Goal: Check status

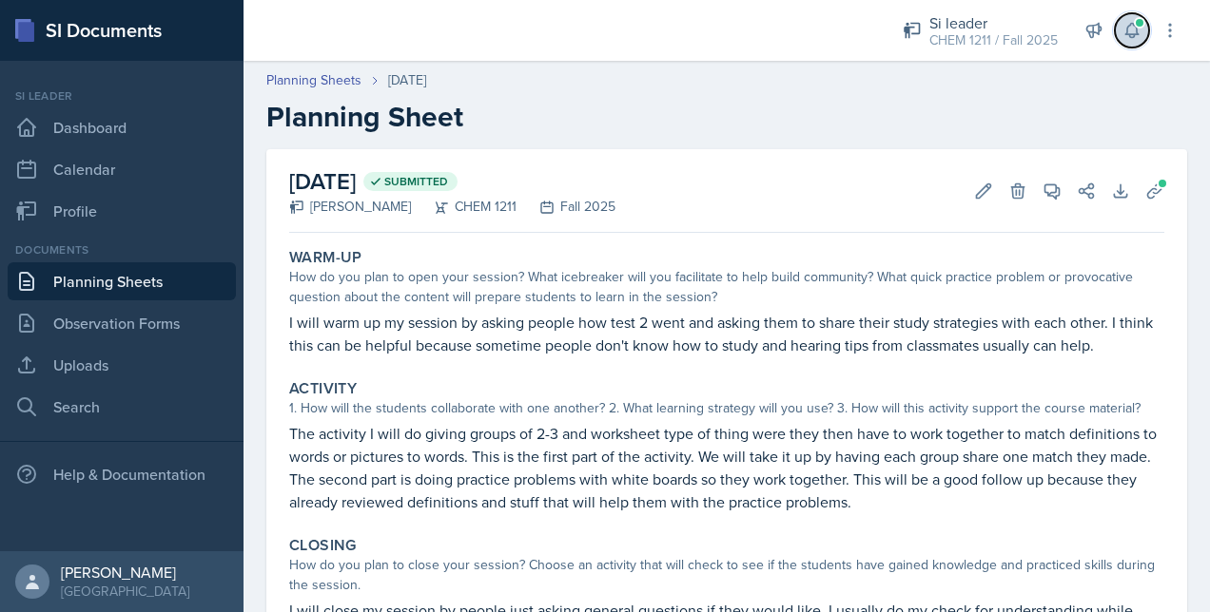
click at [1134, 27] on icon at bounding box center [1131, 30] width 19 height 19
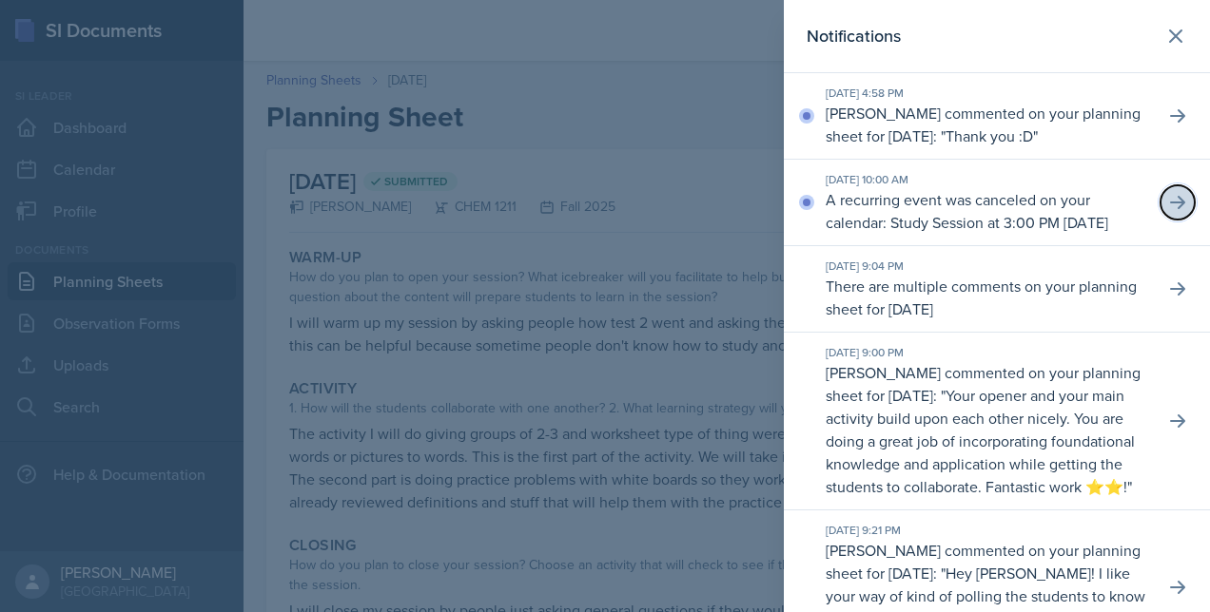
click at [1170, 209] on icon at bounding box center [1177, 202] width 15 height 13
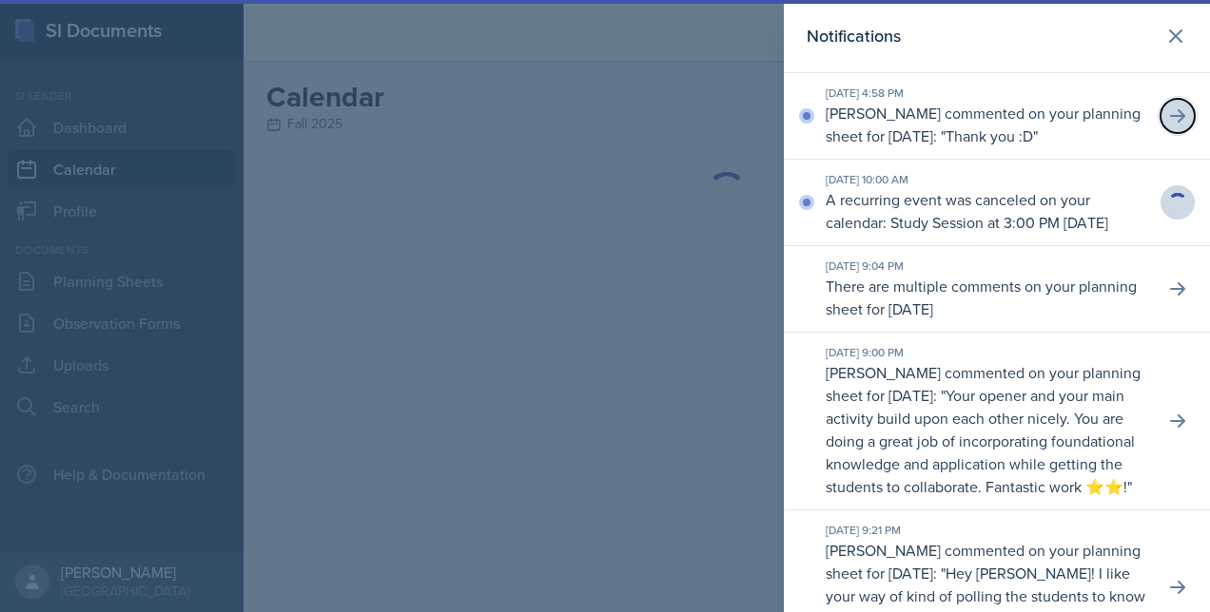
click at [1168, 120] on icon at bounding box center [1177, 116] width 19 height 19
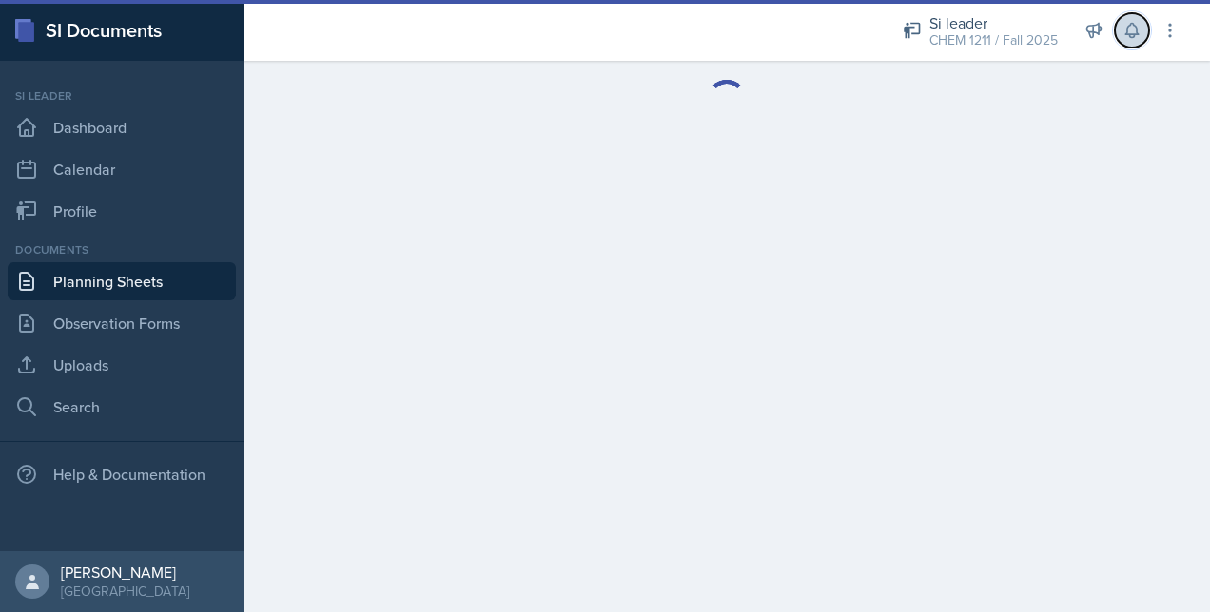
click at [1125, 29] on icon at bounding box center [1131, 30] width 19 height 19
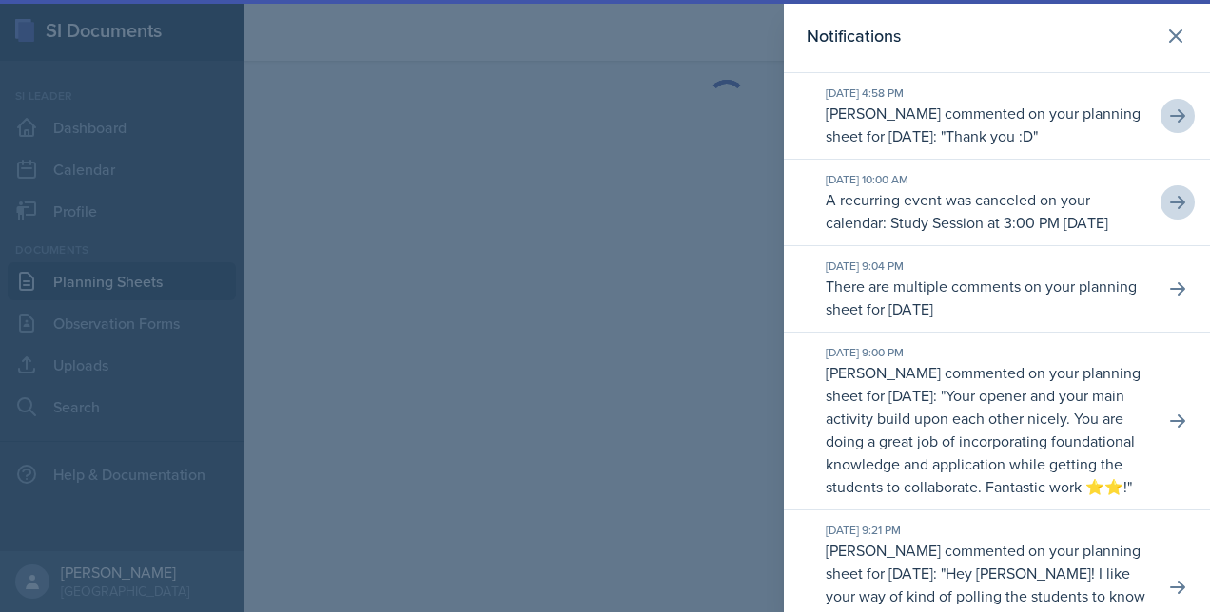
click at [988, 126] on p "[PERSON_NAME] commented on your planning sheet for [DATE]: " Thank you :D "" at bounding box center [986, 125] width 323 height 46
click at [1168, 108] on icon at bounding box center [1177, 116] width 19 height 19
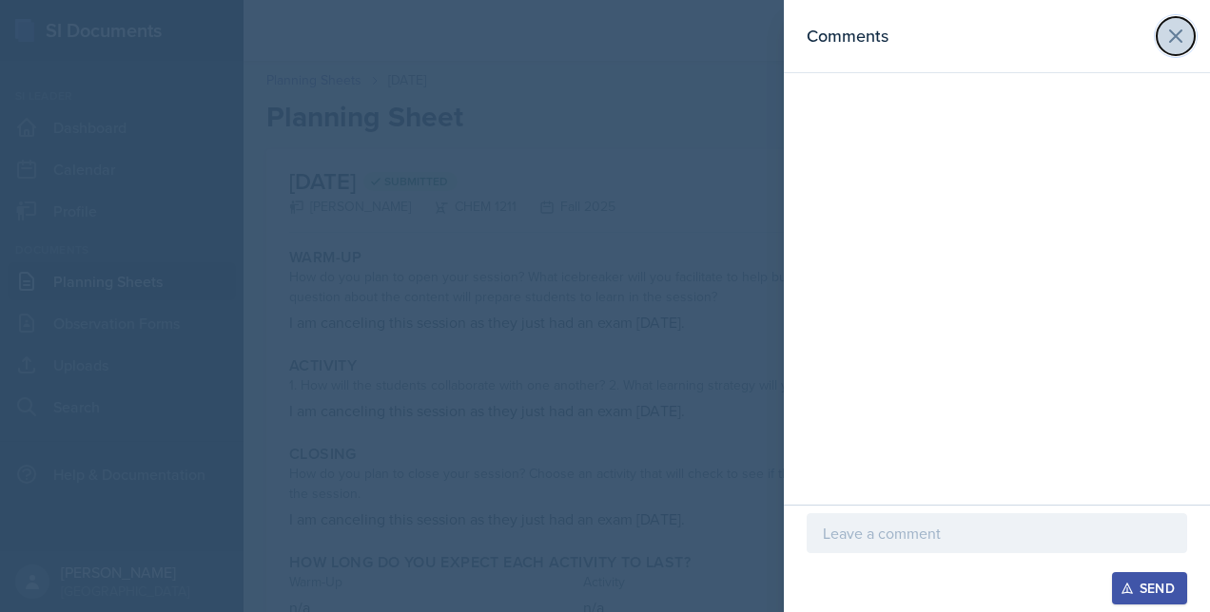
click at [1162, 33] on button at bounding box center [1175, 36] width 38 height 38
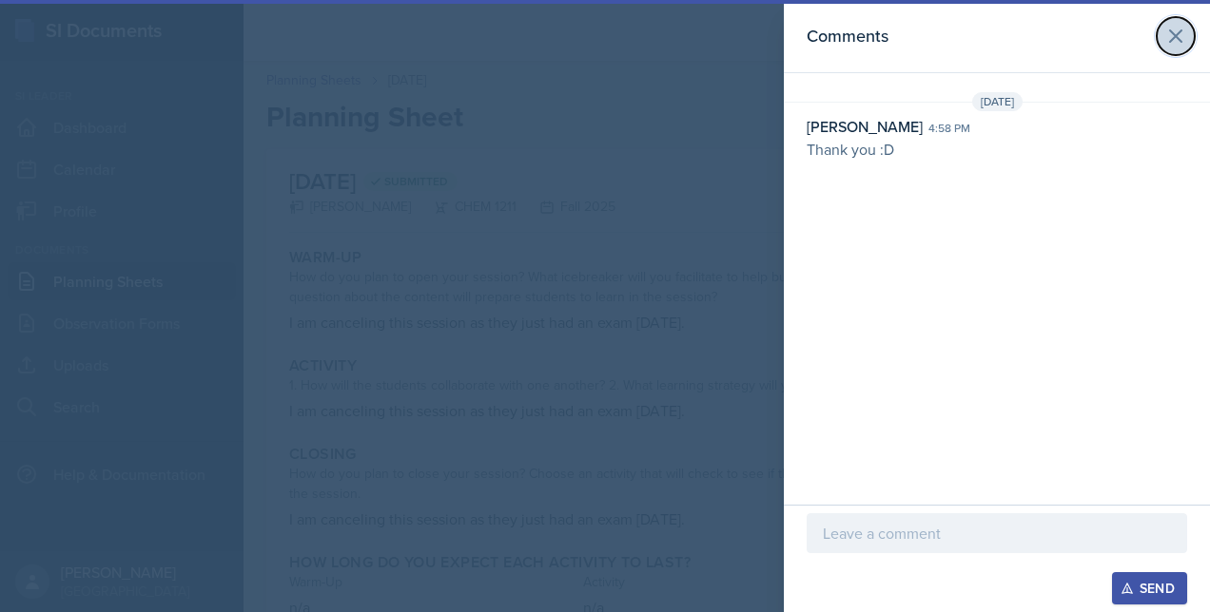
click at [1175, 31] on icon at bounding box center [1175, 36] width 23 height 23
